Goal: Find specific page/section: Find specific page/section

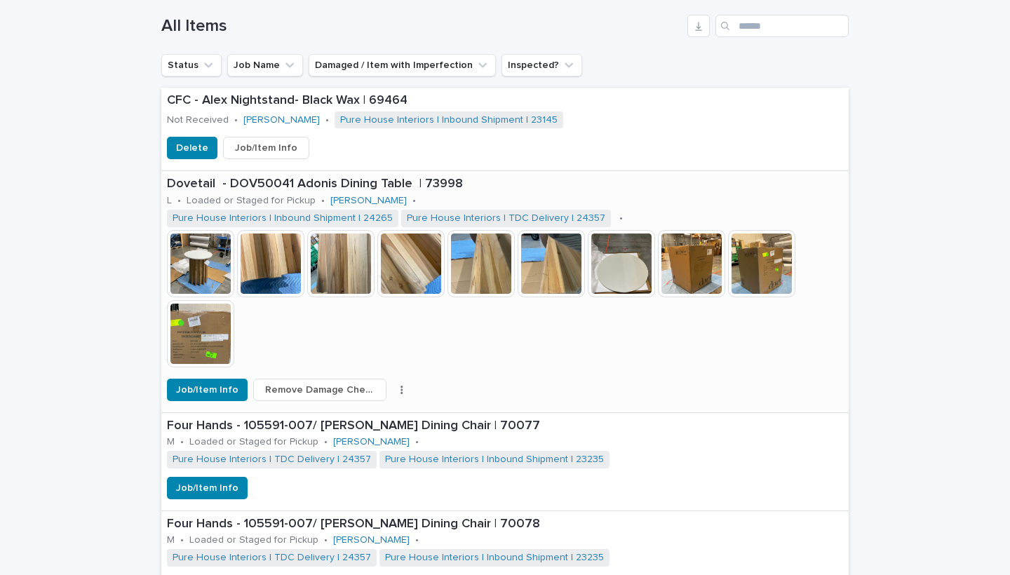
scroll to position [528, 0]
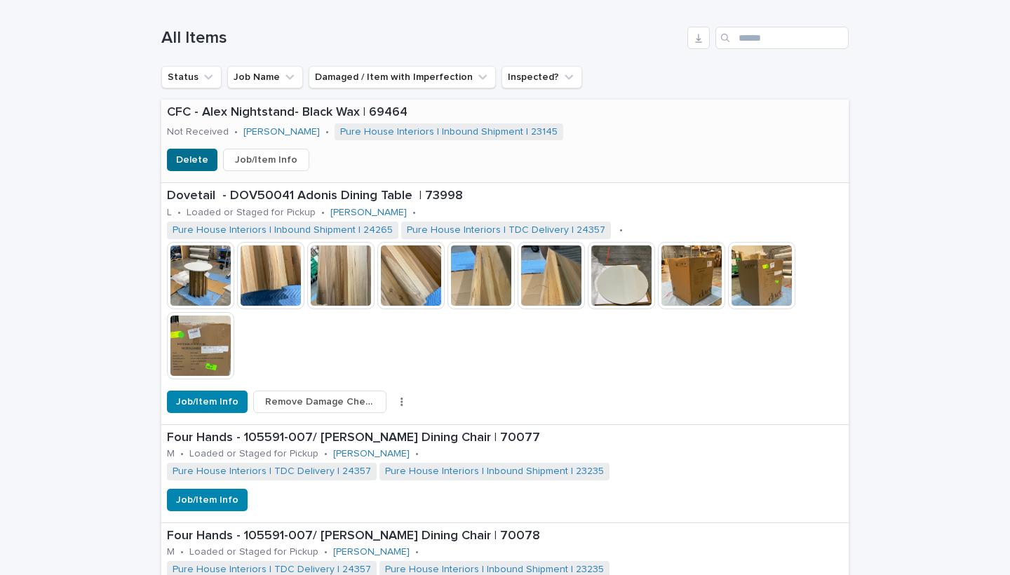
click at [184, 160] on span "Delete" at bounding box center [192, 160] width 32 height 14
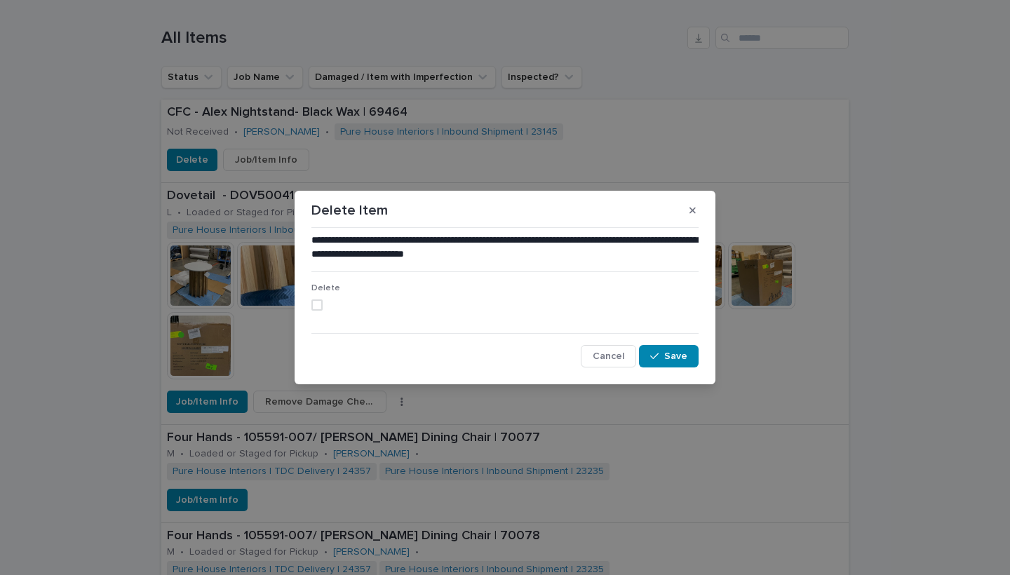
click at [316, 305] on span at bounding box center [316, 304] width 11 height 11
click at [677, 358] on span "Save" at bounding box center [675, 356] width 23 height 10
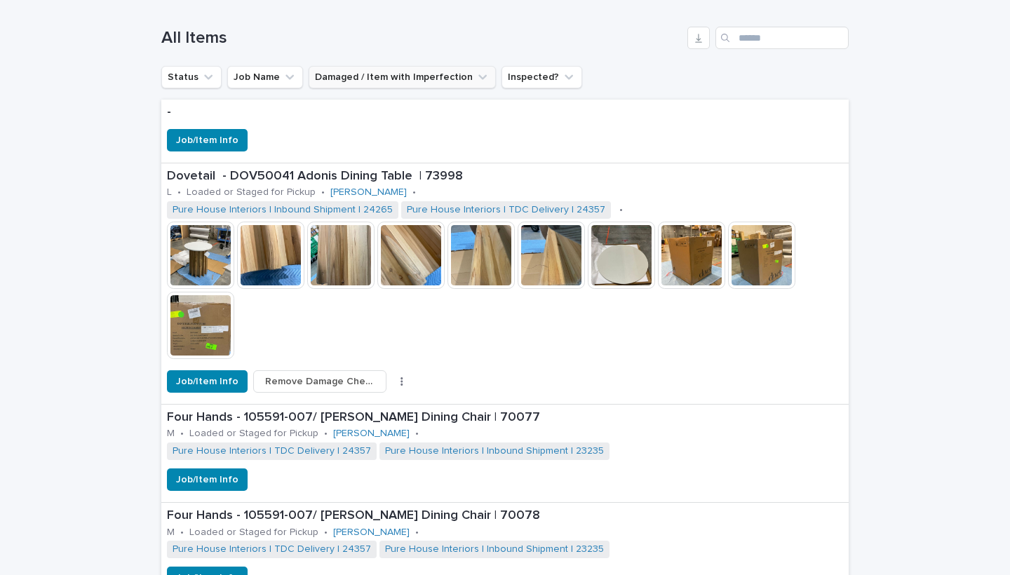
click at [410, 81] on button "Damaged / Item with Imperfection" at bounding box center [402, 77] width 187 height 22
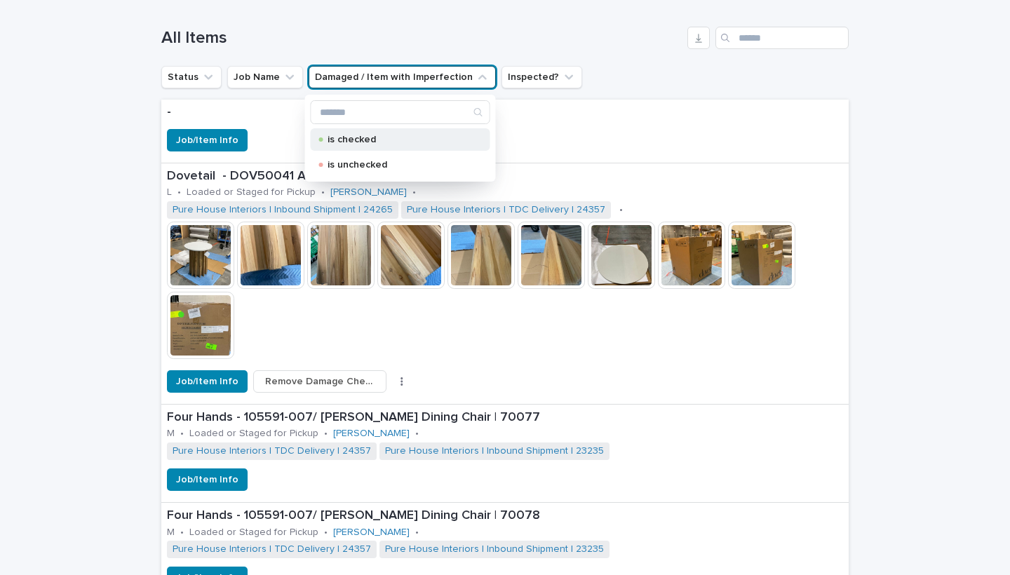
click at [368, 137] on p "is checked" at bounding box center [398, 140] width 140 height 10
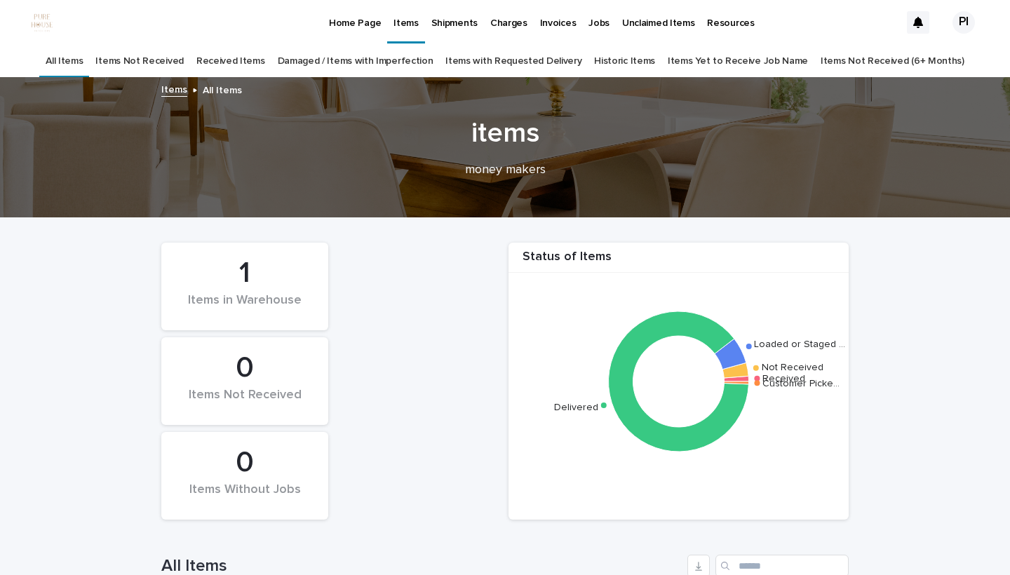
click at [368, 60] on link "Damaged / Items with Imperfection" at bounding box center [356, 61] width 156 height 33
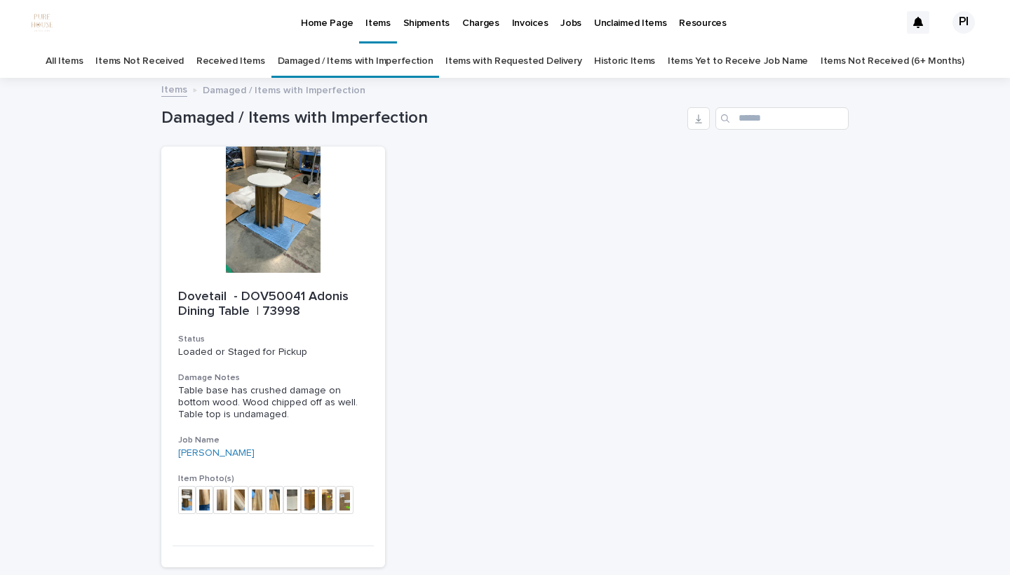
click at [638, 65] on link "Historic Items" at bounding box center [624, 61] width 61 height 33
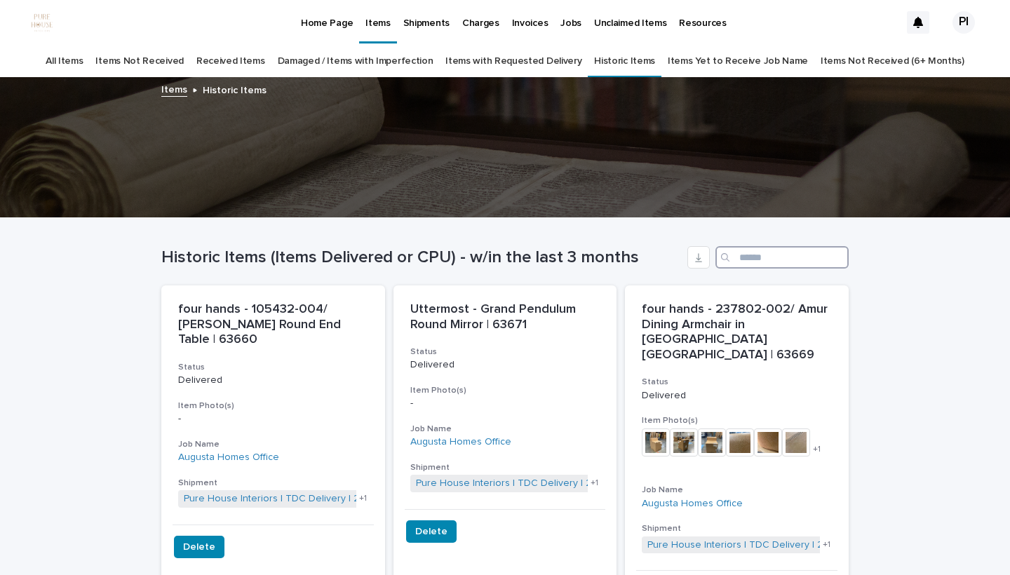
click at [769, 264] on input "Search" at bounding box center [781, 257] width 133 height 22
paste input "*****"
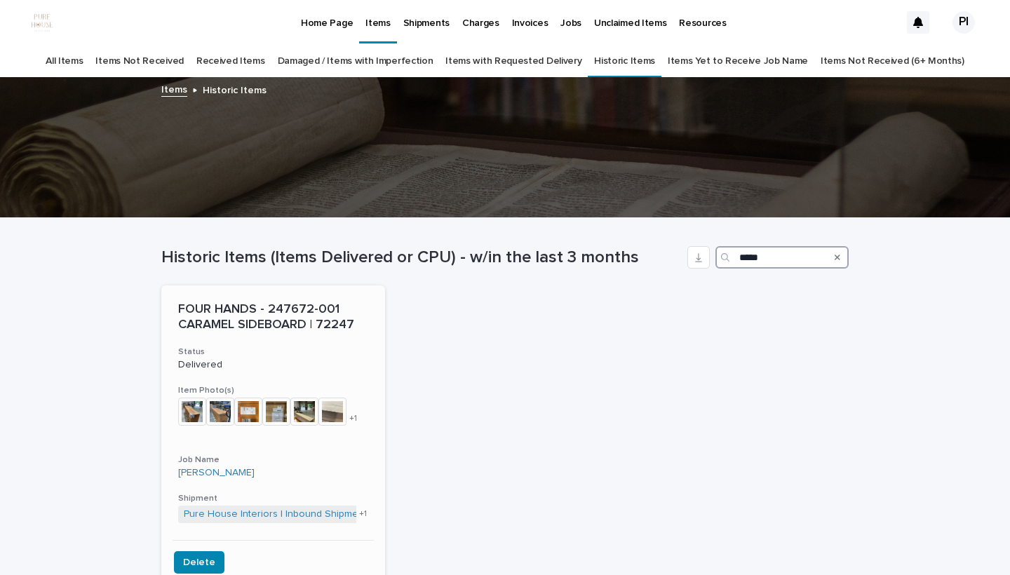
type input "*****"
click at [266, 363] on p "Delivered" at bounding box center [273, 365] width 190 height 12
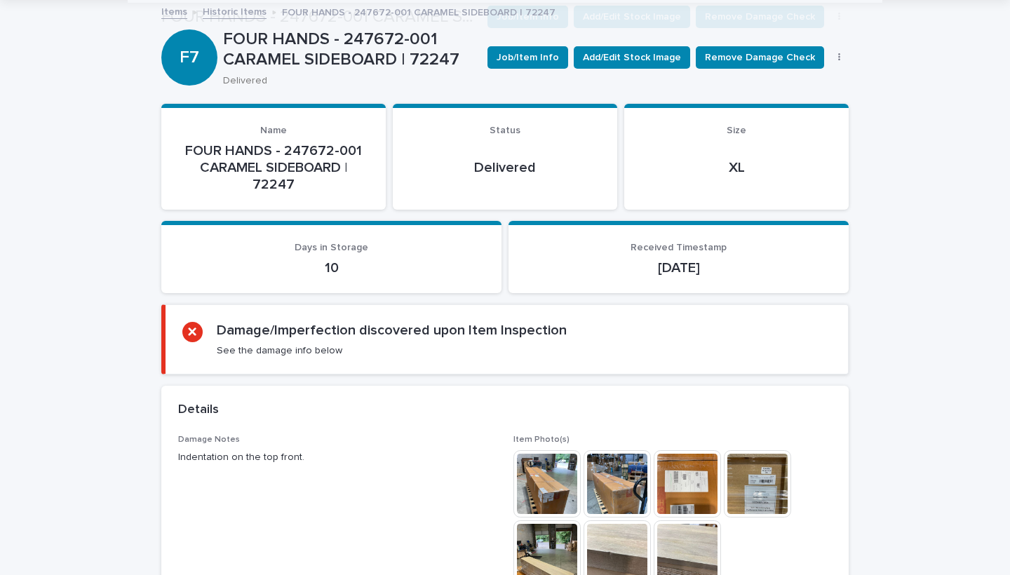
scroll to position [211, 0]
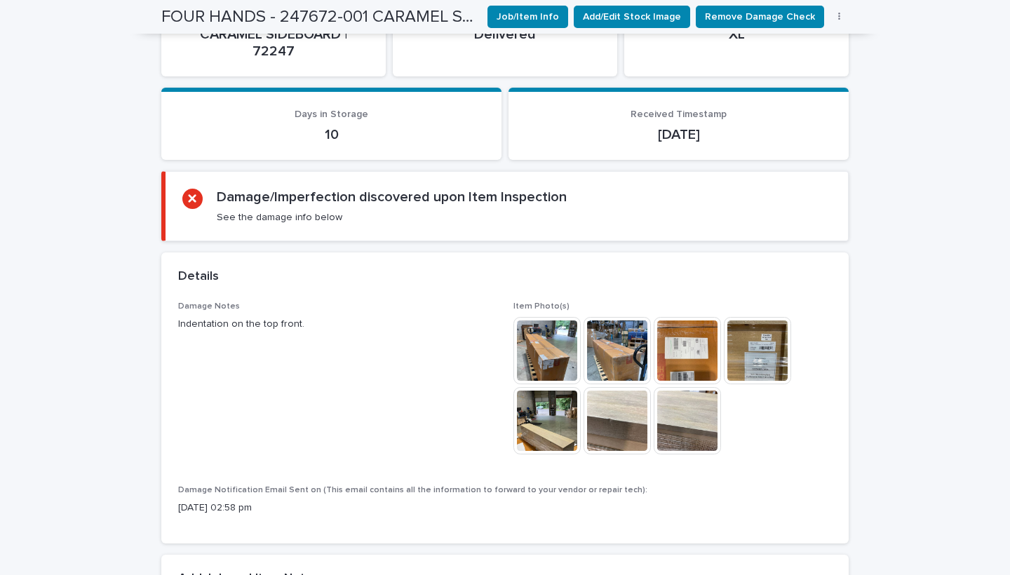
click at [572, 422] on img at bounding box center [546, 420] width 67 height 67
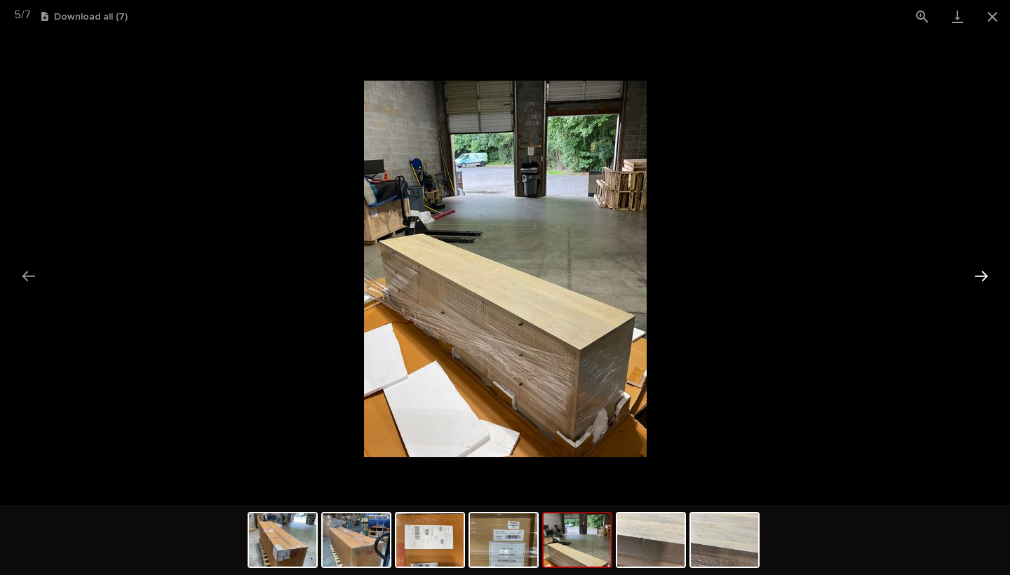
click at [981, 275] on button "Next slide" at bounding box center [980, 275] width 29 height 27
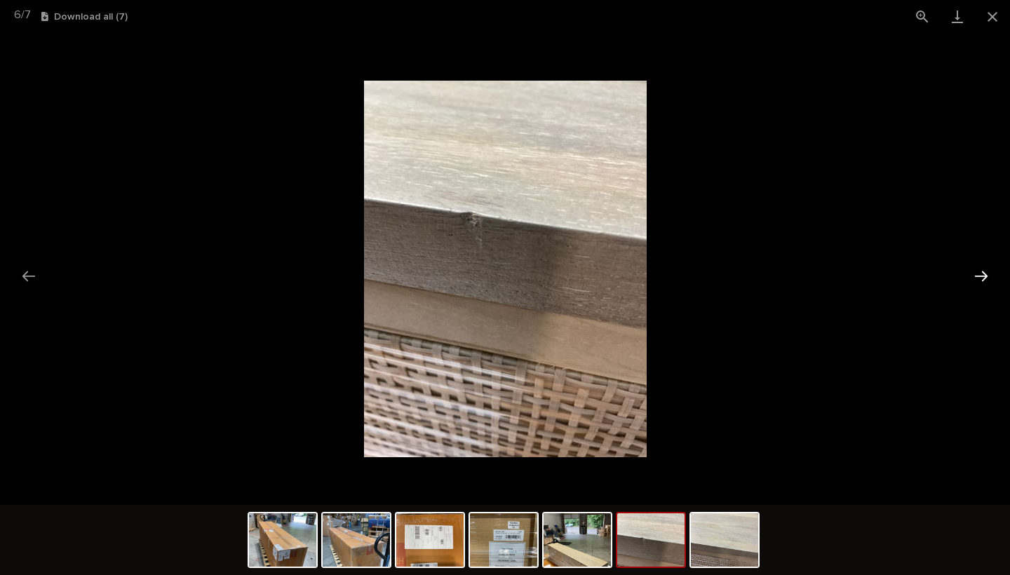
click at [981, 276] on button "Next slide" at bounding box center [980, 275] width 29 height 27
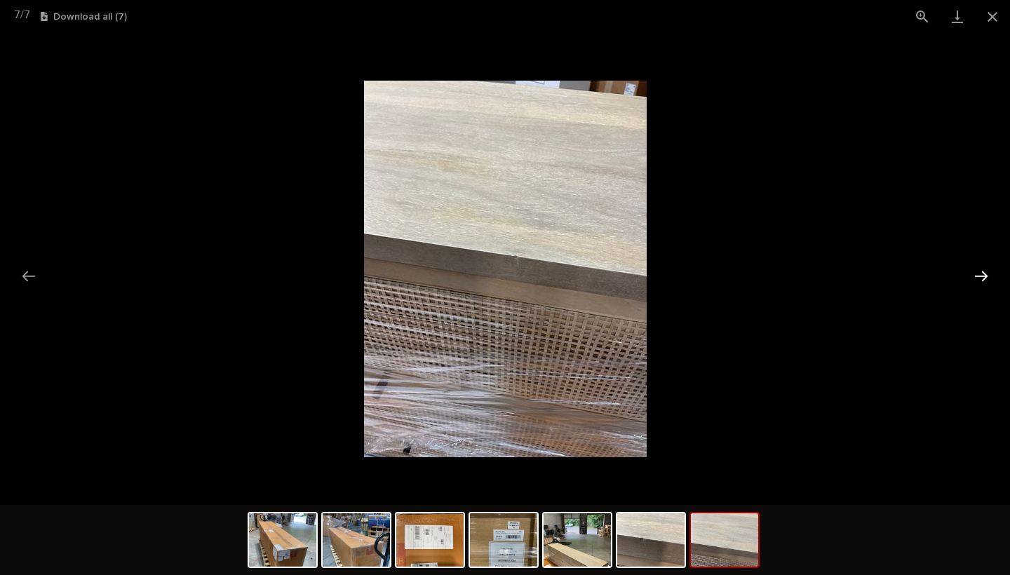
click at [981, 276] on button "Next slide" at bounding box center [980, 275] width 29 height 27
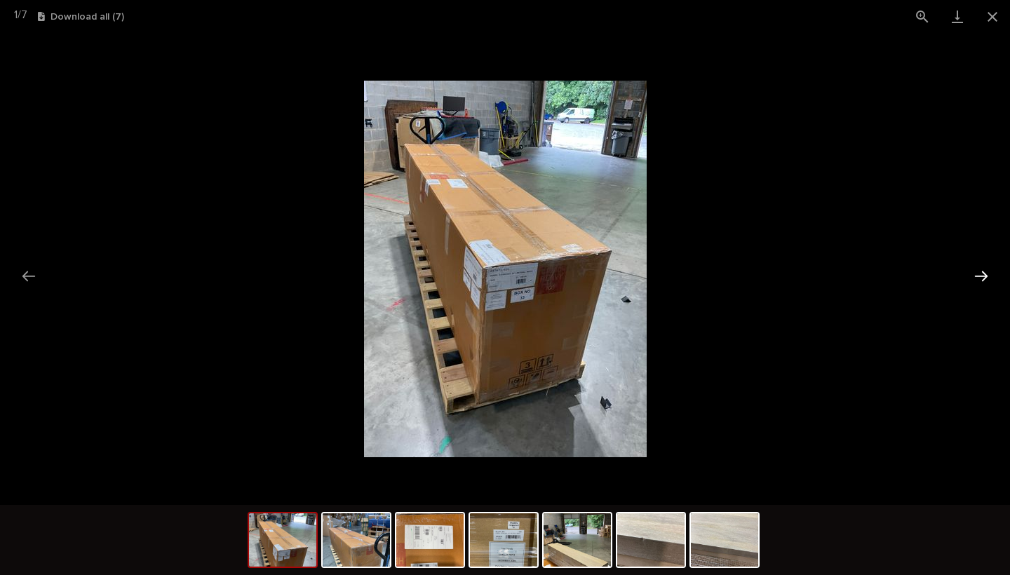
click at [981, 276] on button "Next slide" at bounding box center [980, 275] width 29 height 27
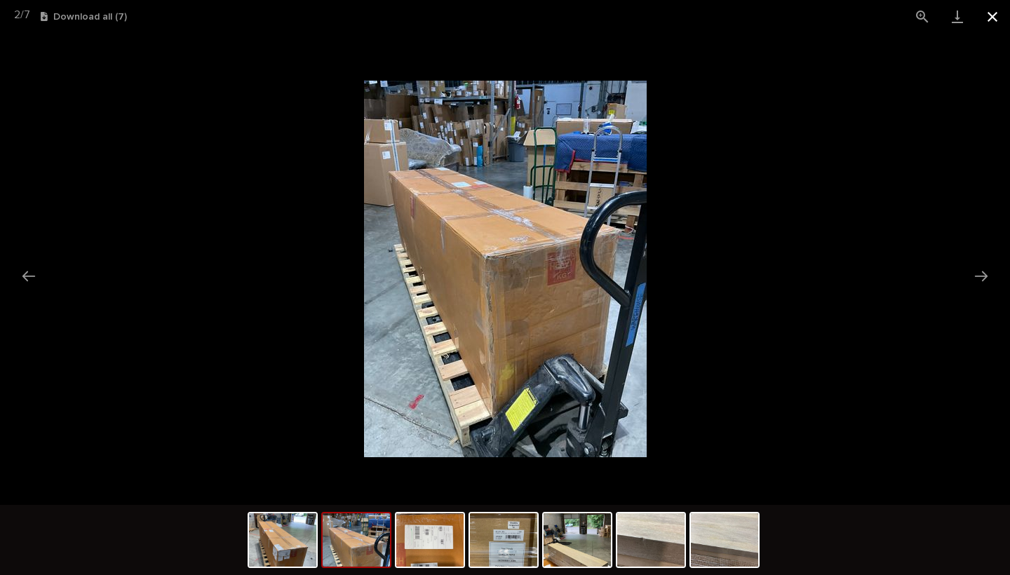
click at [990, 15] on button "Close gallery" at bounding box center [992, 16] width 35 height 33
